Goal: Information Seeking & Learning: Learn about a topic

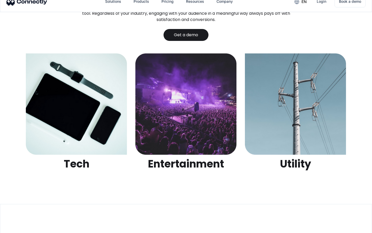
scroll to position [1631, 0]
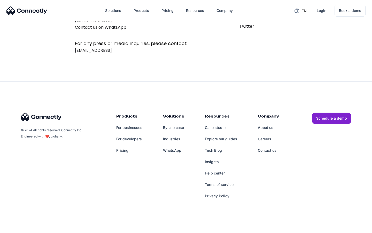
scroll to position [85, 0]
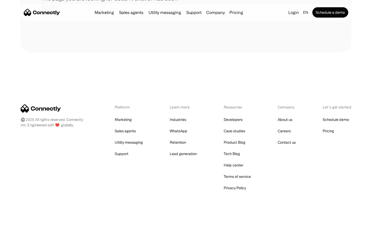
scroll to position [94, 0]
